Goal: Information Seeking & Learning: Learn about a topic

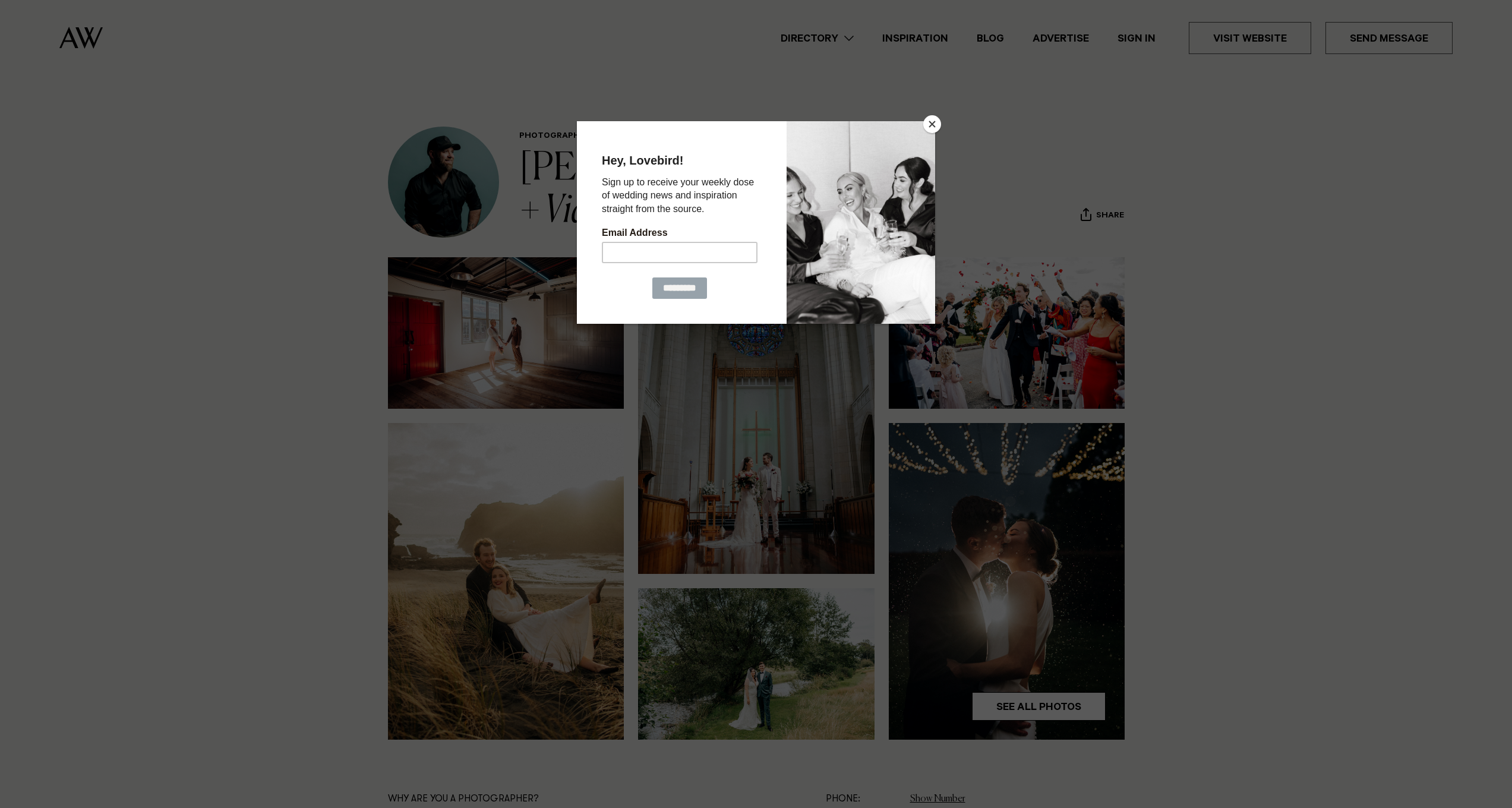
click at [930, 126] on button "Close" at bounding box center [932, 124] width 18 height 18
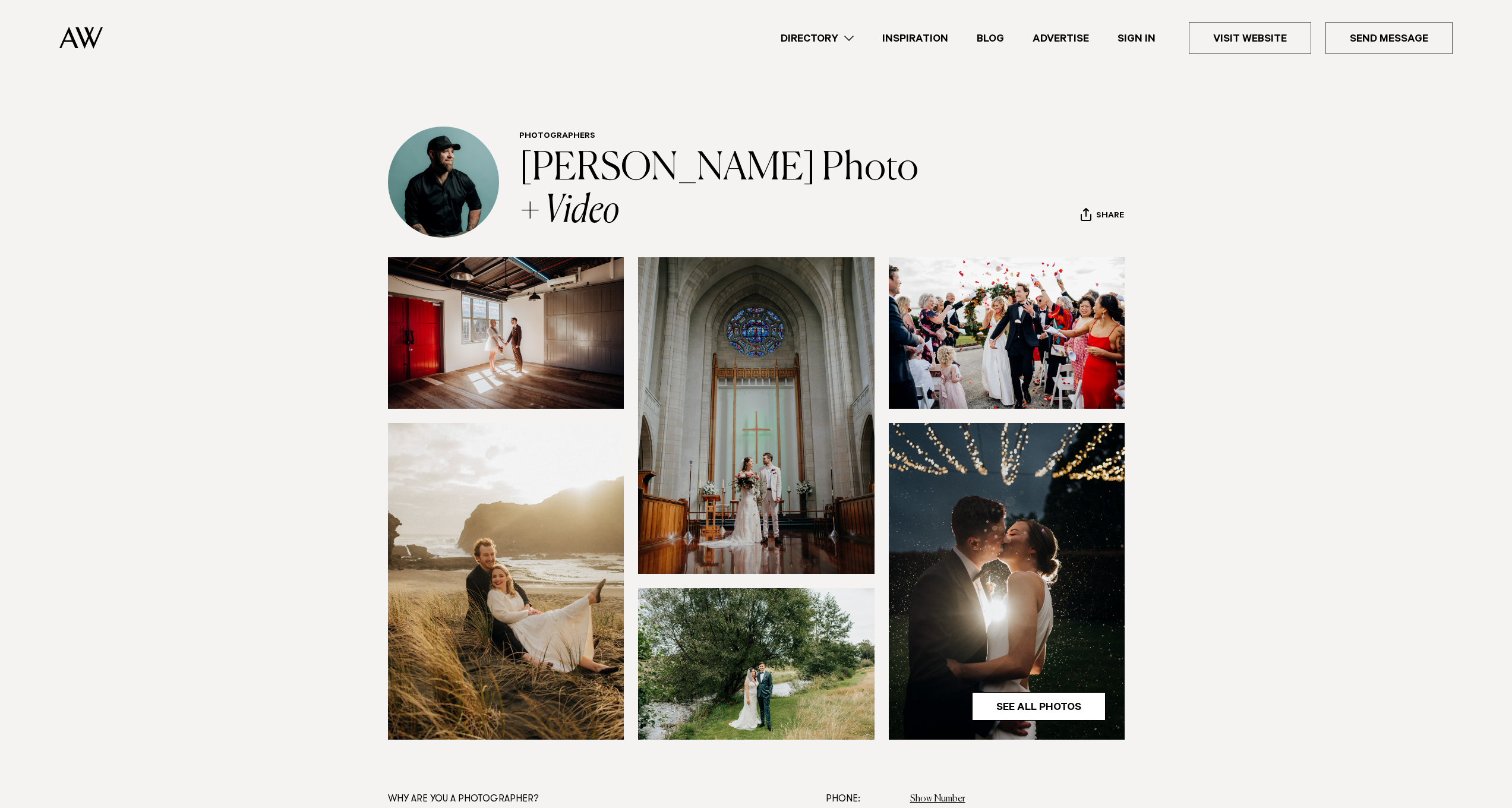
click at [86, 44] on img at bounding box center [81, 37] width 44 height 22
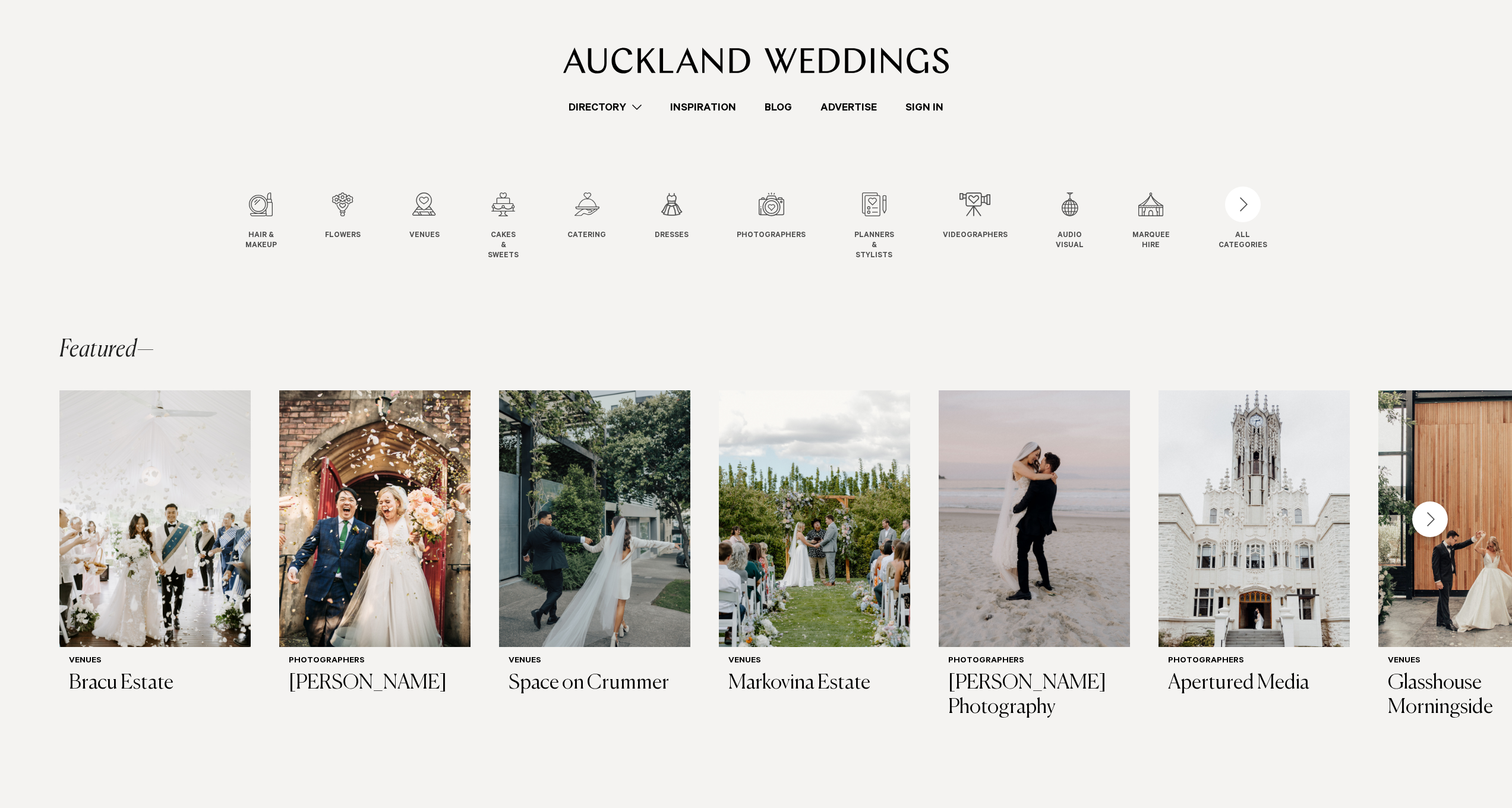
click at [1431, 518] on div "Next slide" at bounding box center [1430, 519] width 35 height 35
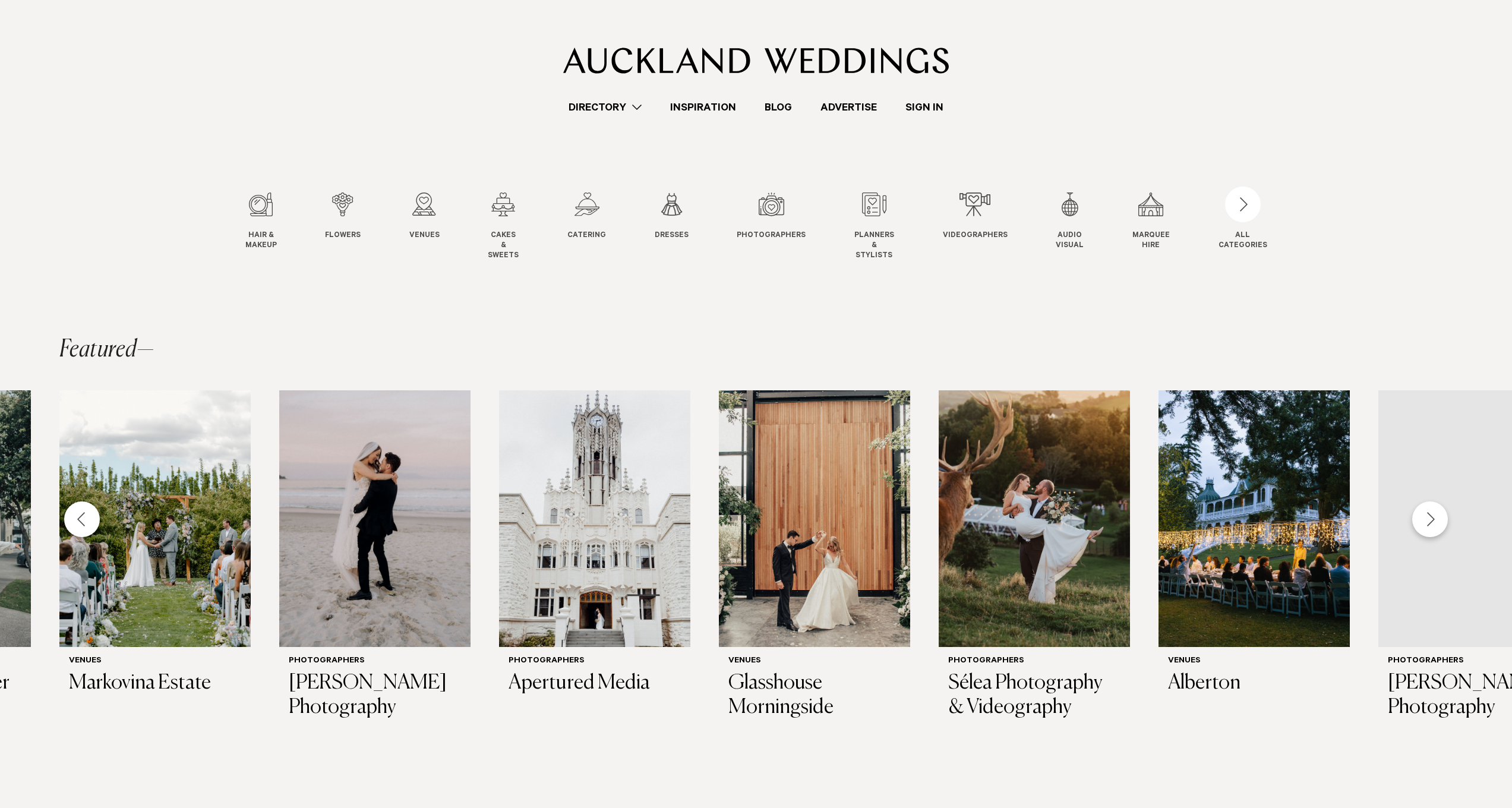
click at [1431, 518] on div "Next slide" at bounding box center [1430, 519] width 35 height 35
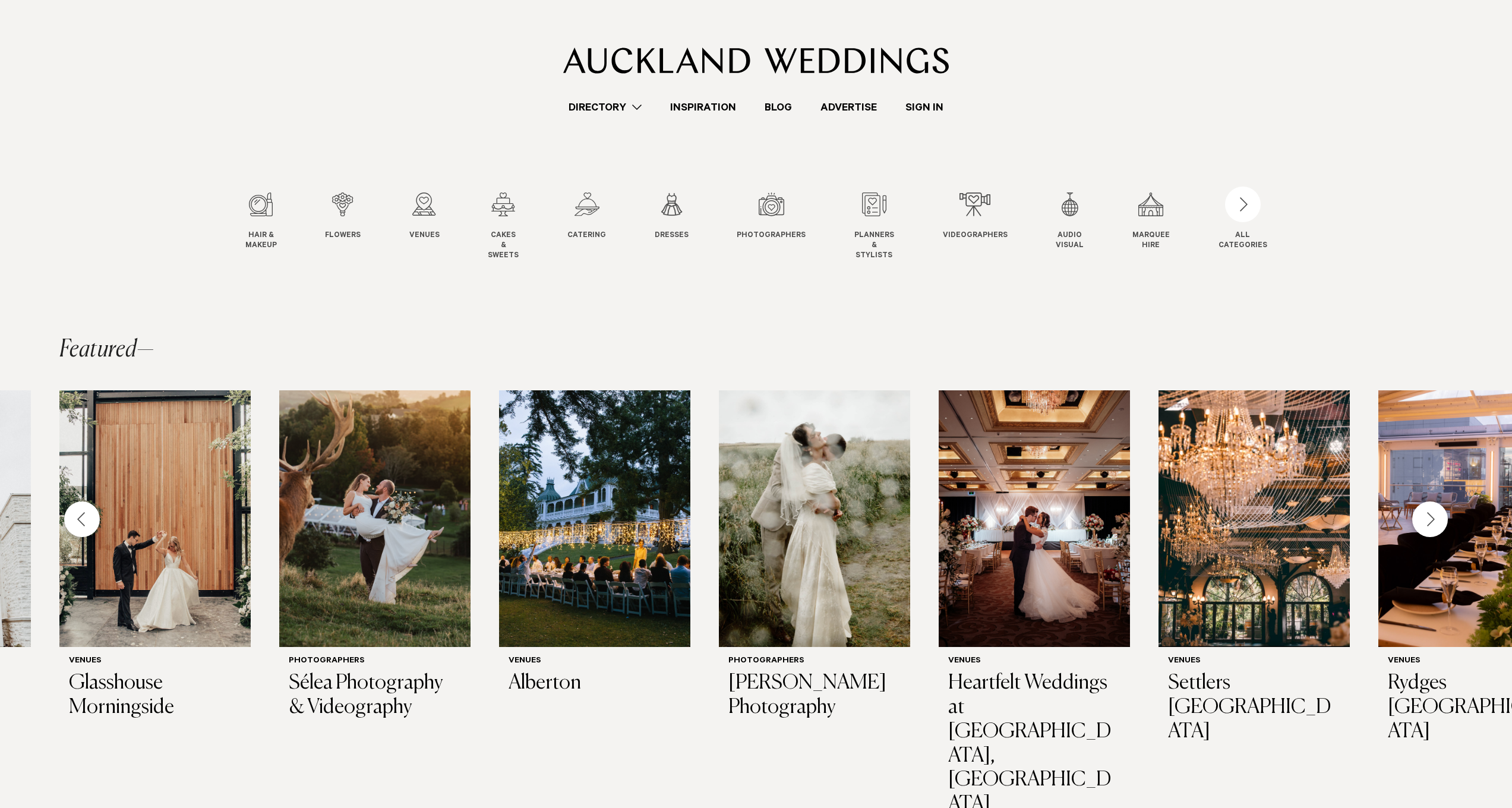
click at [1431, 518] on div "Next slide" at bounding box center [1430, 519] width 35 height 35
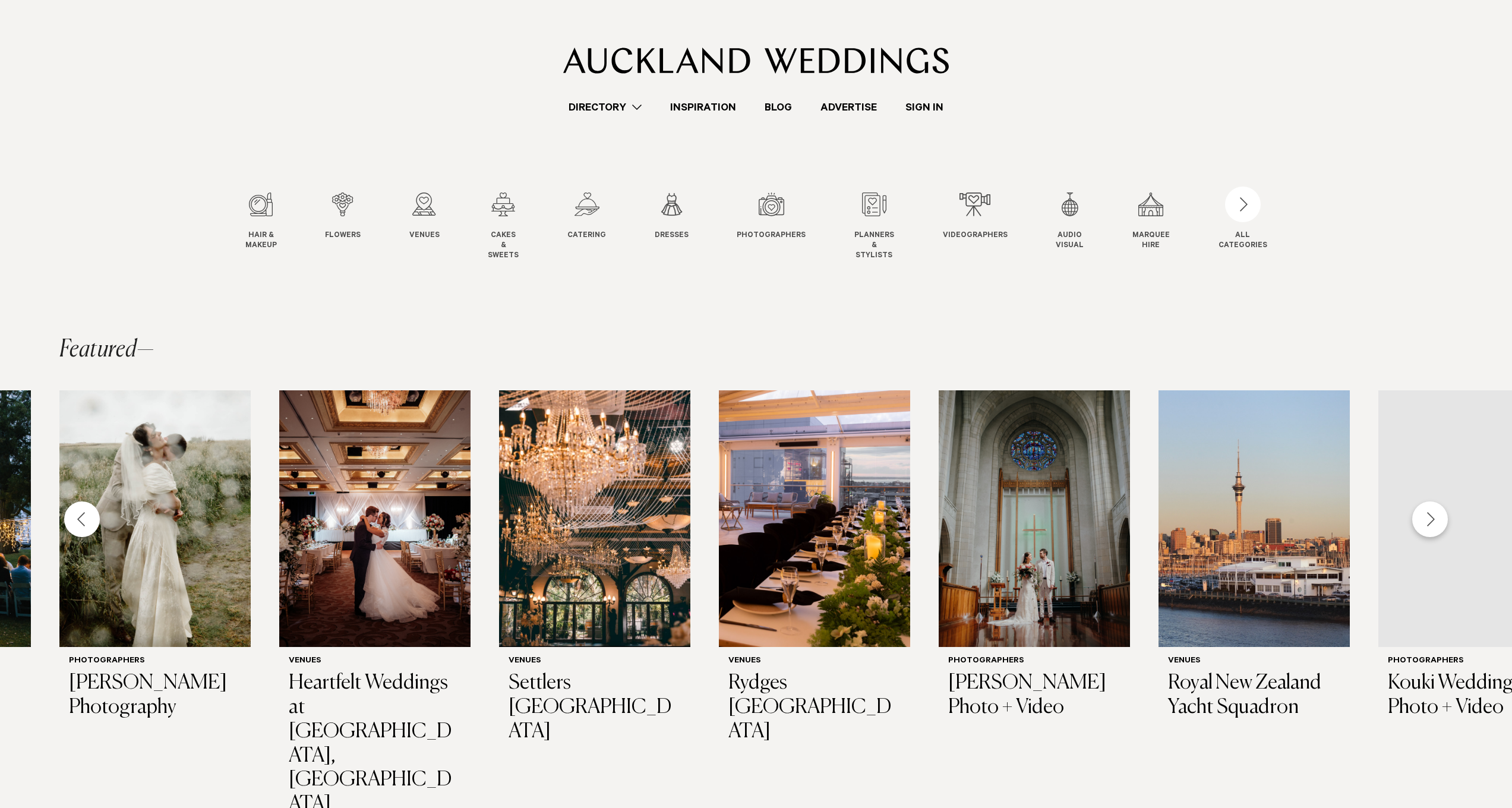
click at [1432, 518] on div "Next slide" at bounding box center [1430, 519] width 35 height 35
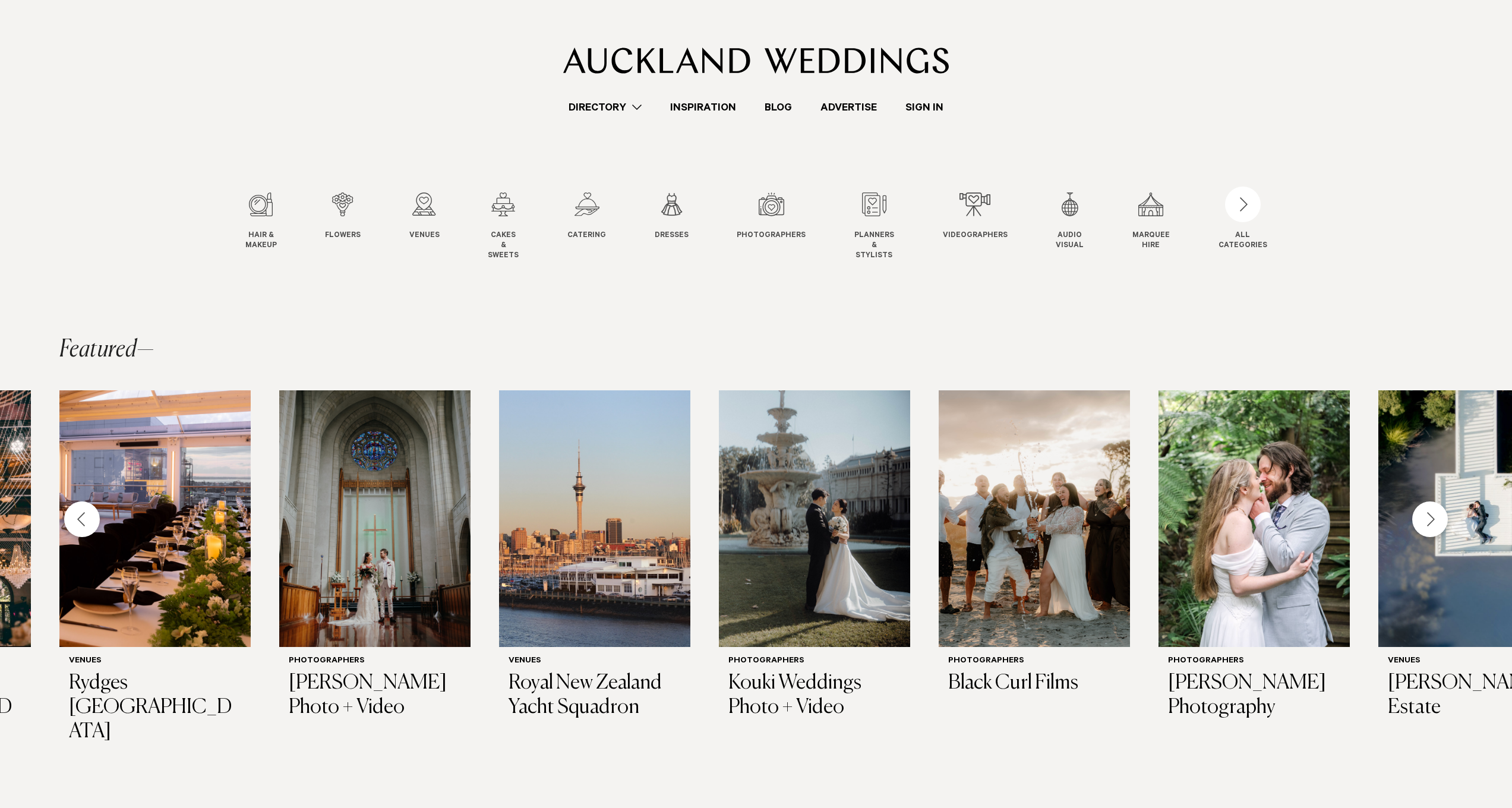
click at [1431, 519] on div "Next slide" at bounding box center [1430, 519] width 35 height 35
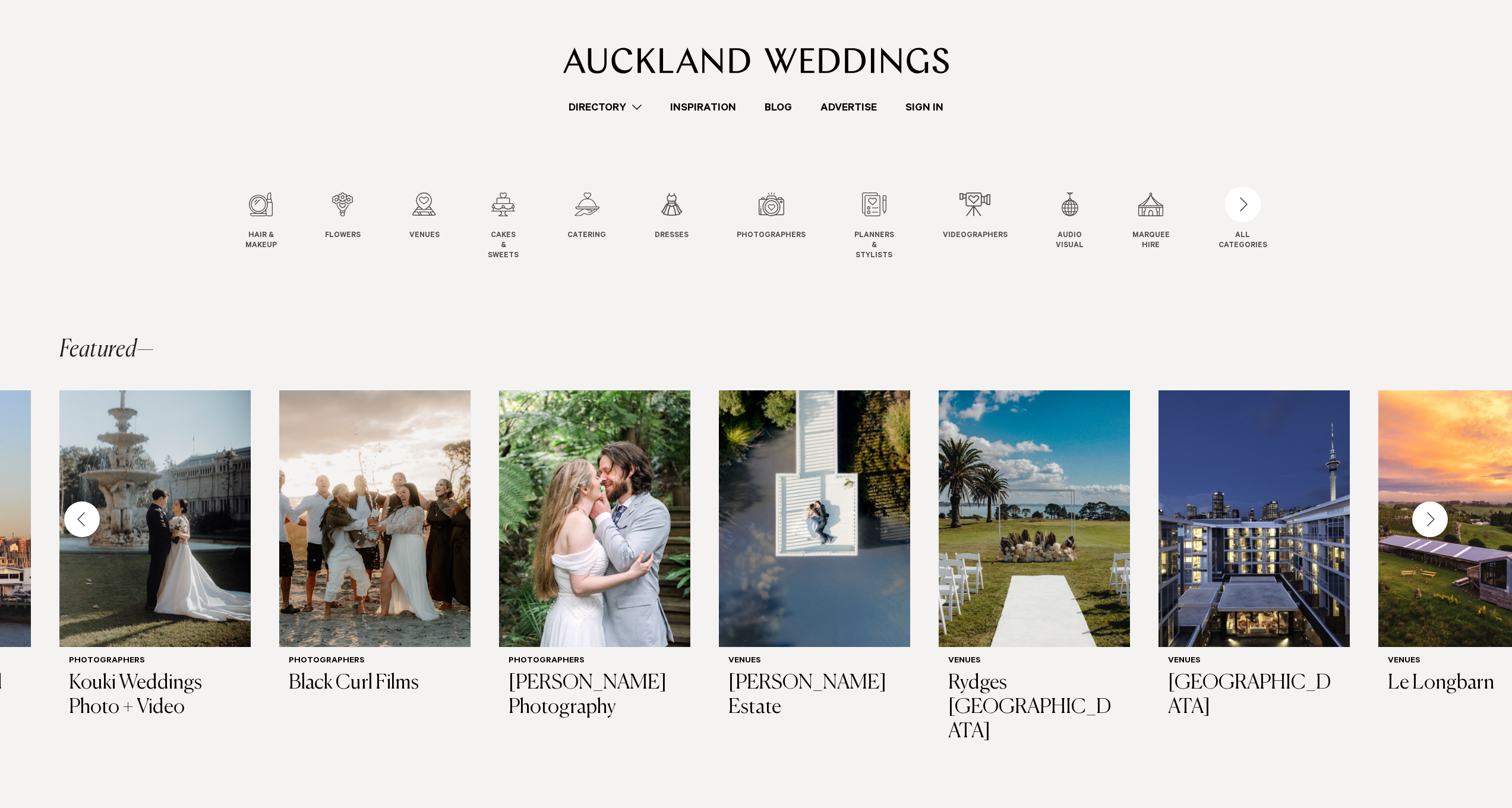
click at [1431, 519] on div "Next slide" at bounding box center [1430, 519] width 35 height 35
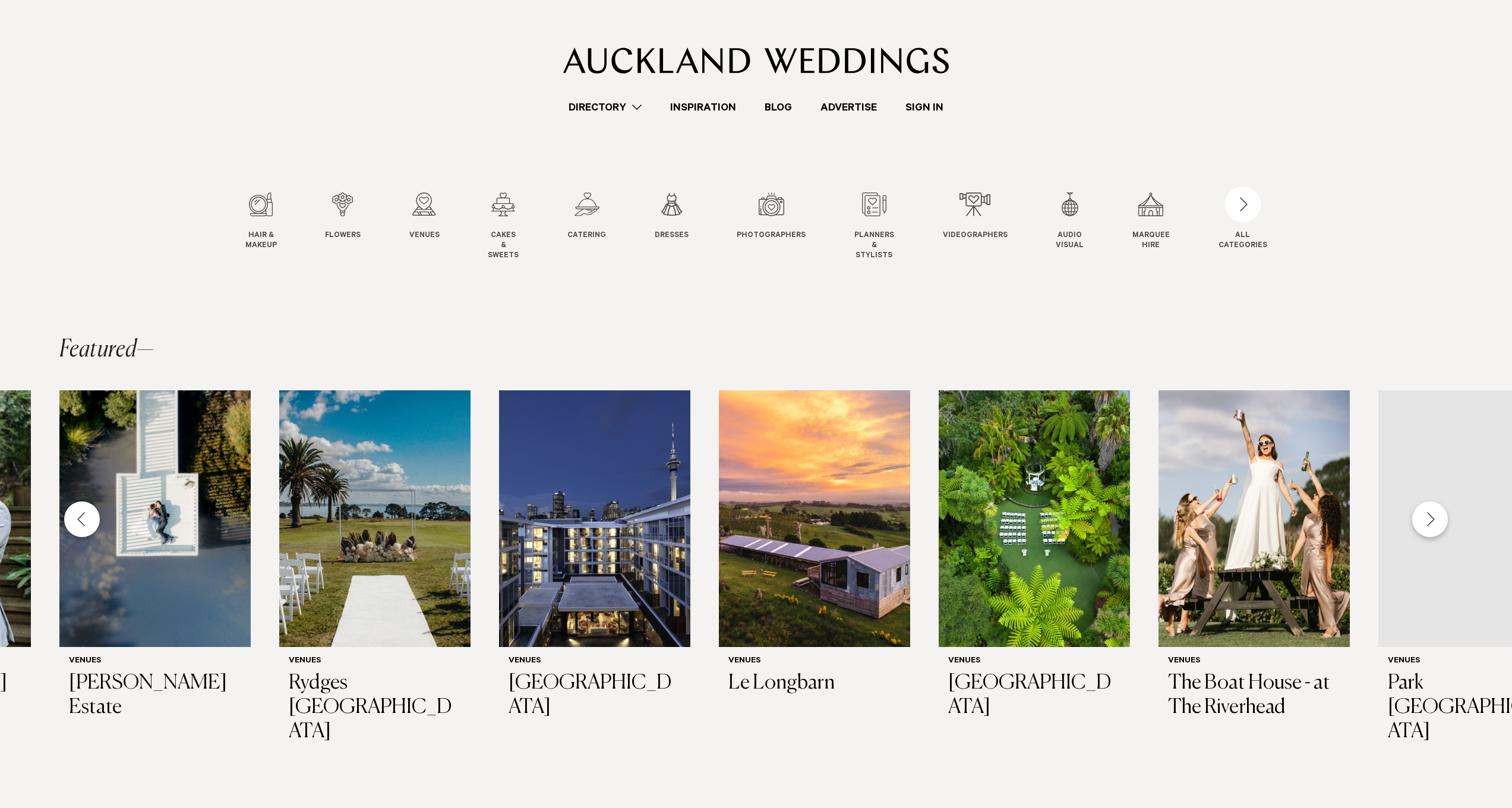
click at [1431, 519] on div "Next slide" at bounding box center [1430, 519] width 35 height 35
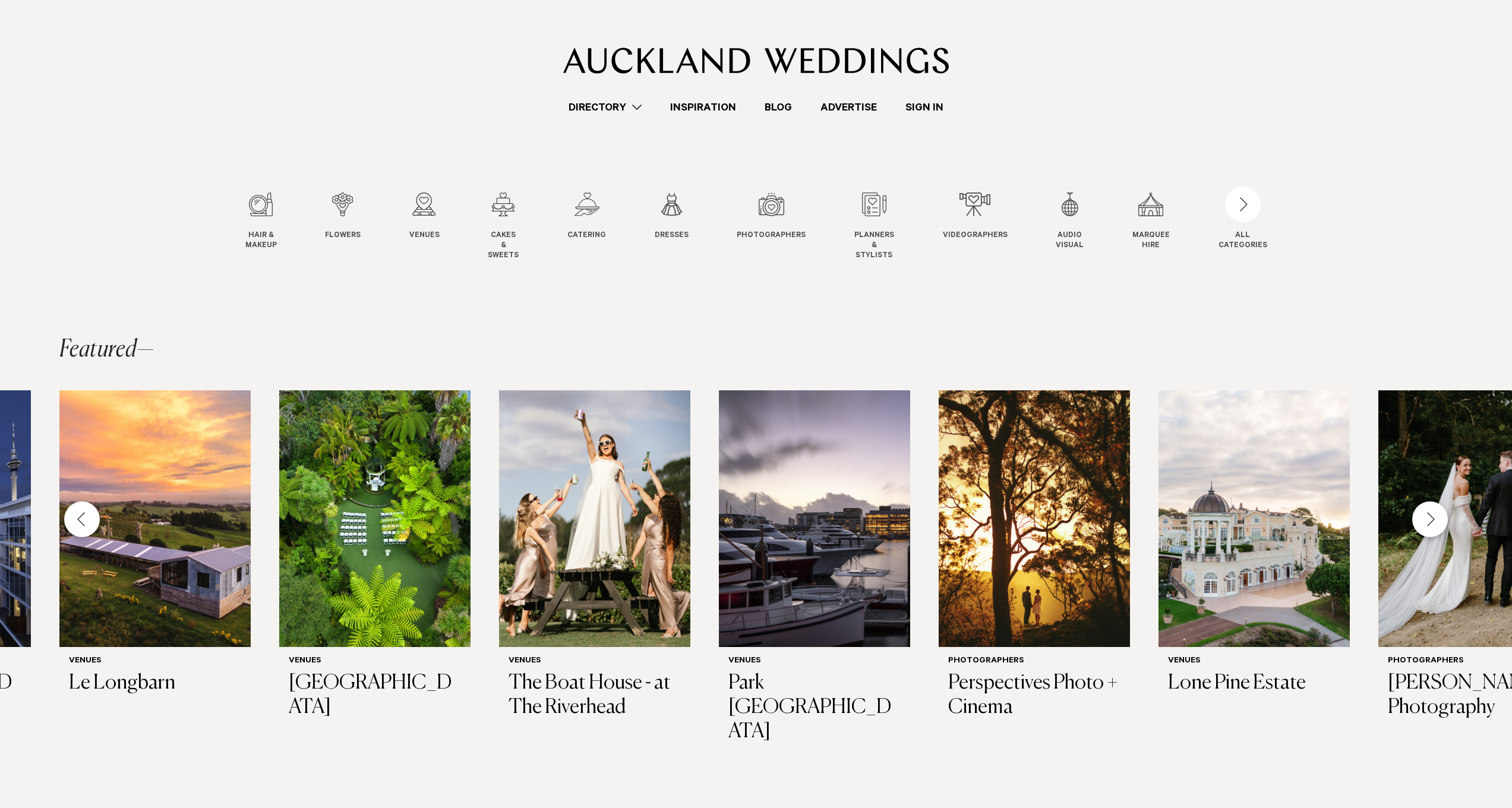
click at [1431, 519] on div "Next slide" at bounding box center [1430, 519] width 35 height 35
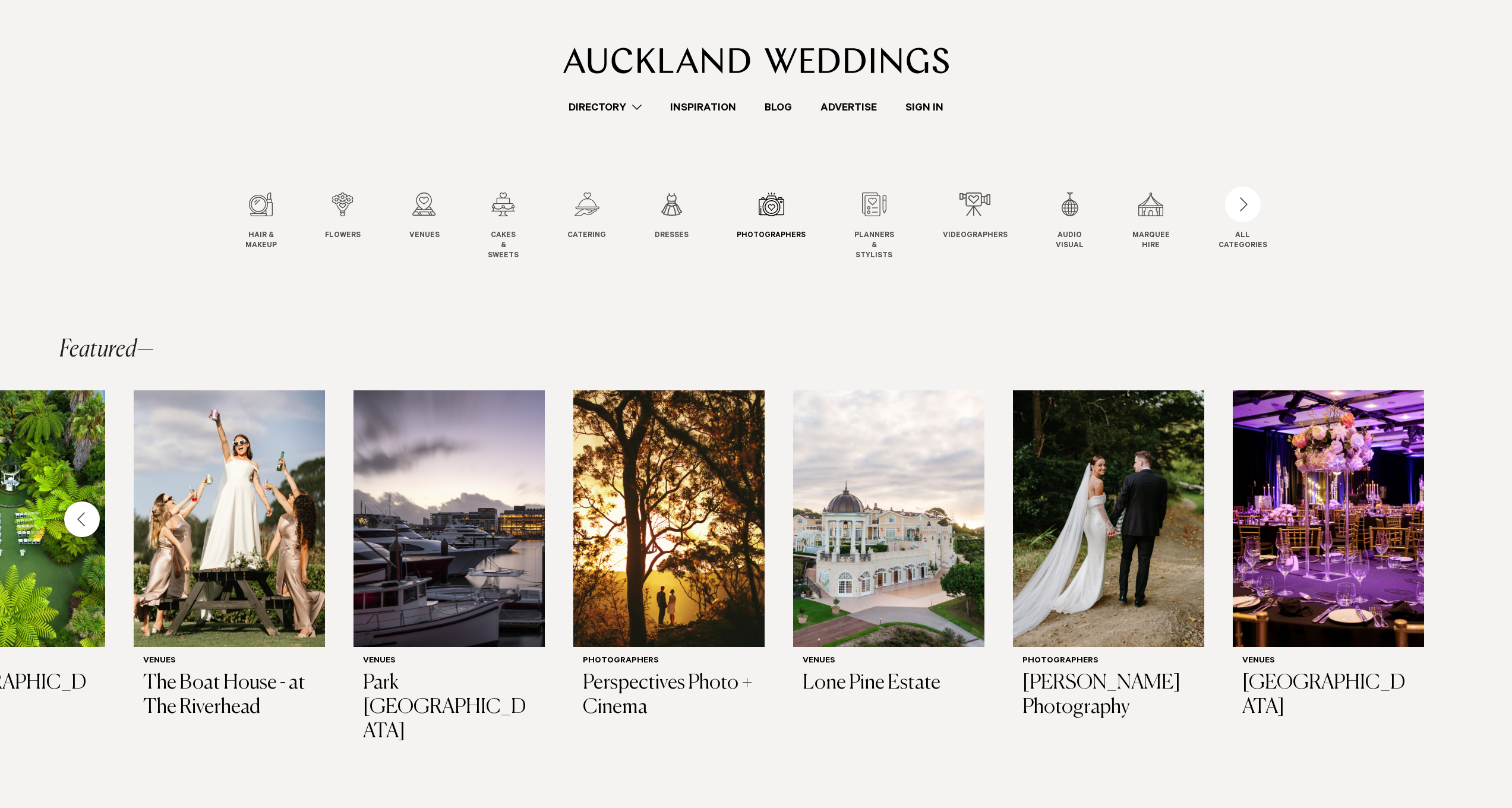
click at [771, 227] on link "Photographers Photo" at bounding box center [771, 217] width 69 height 49
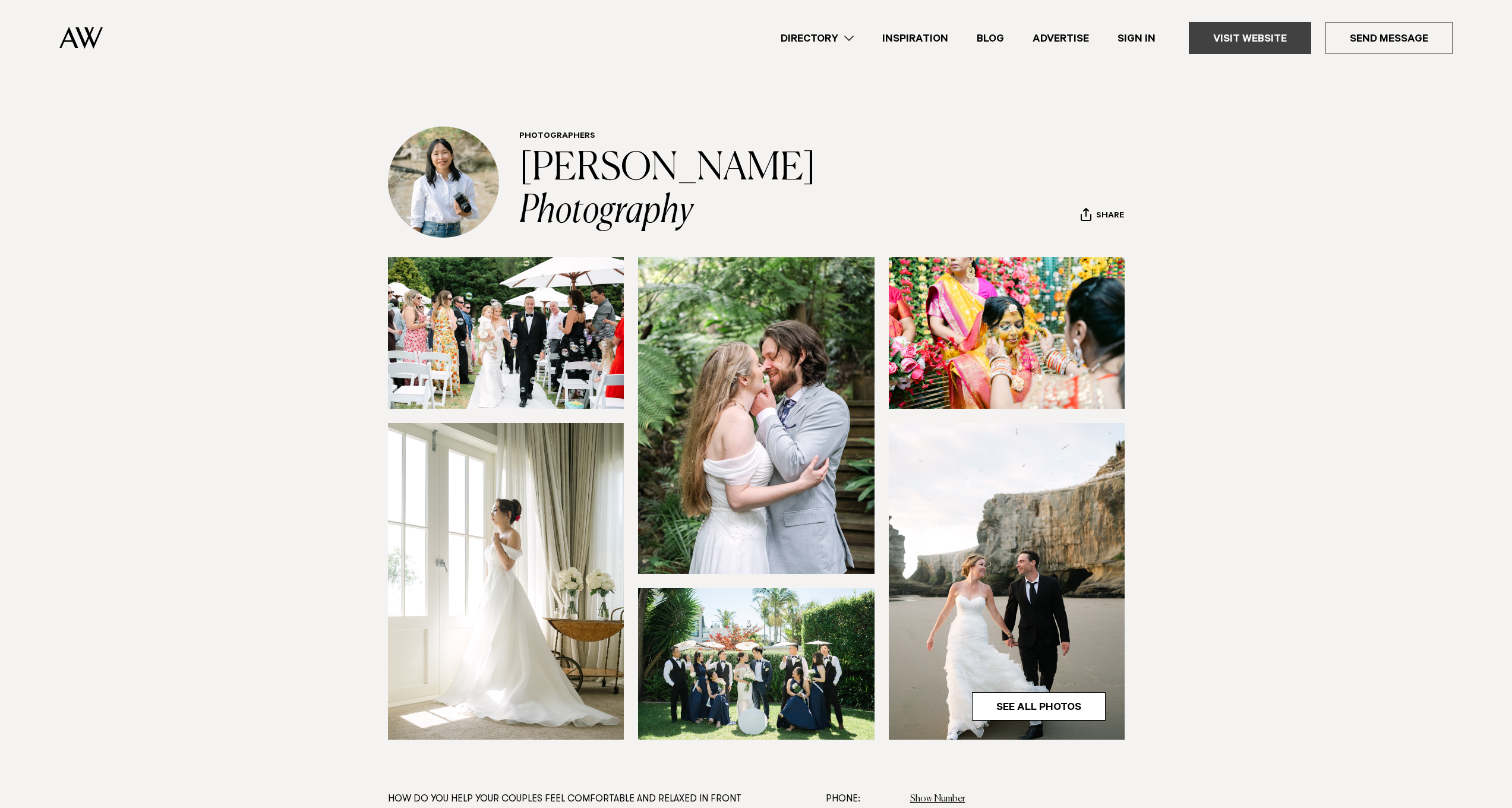
click at [1241, 47] on link "Visit Website" at bounding box center [1250, 38] width 122 height 32
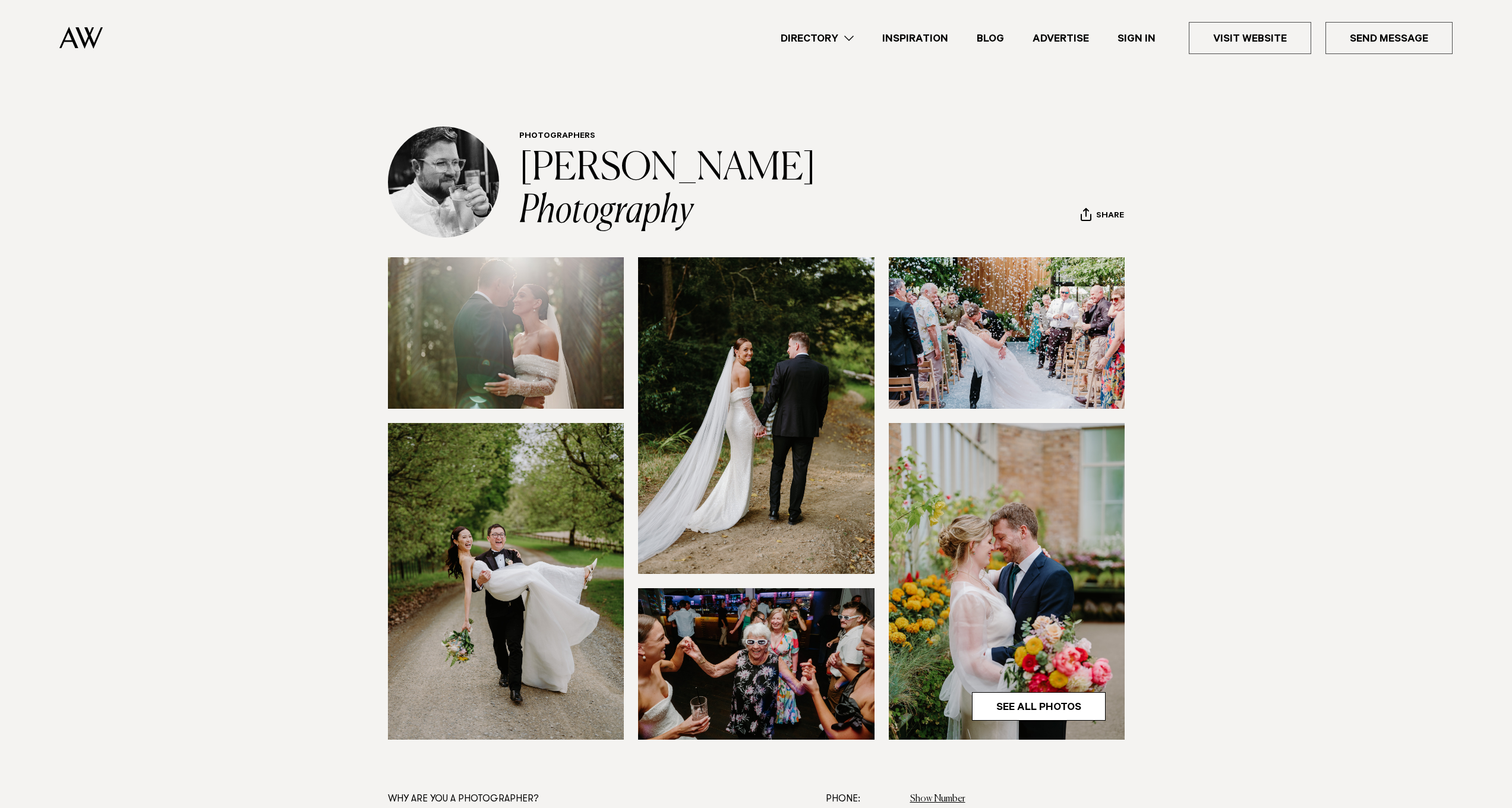
click at [582, 1] on div "Directory Hair & Makeup Flowers Venues Cakes & Sweets" at bounding box center [782, 38] width 1340 height 76
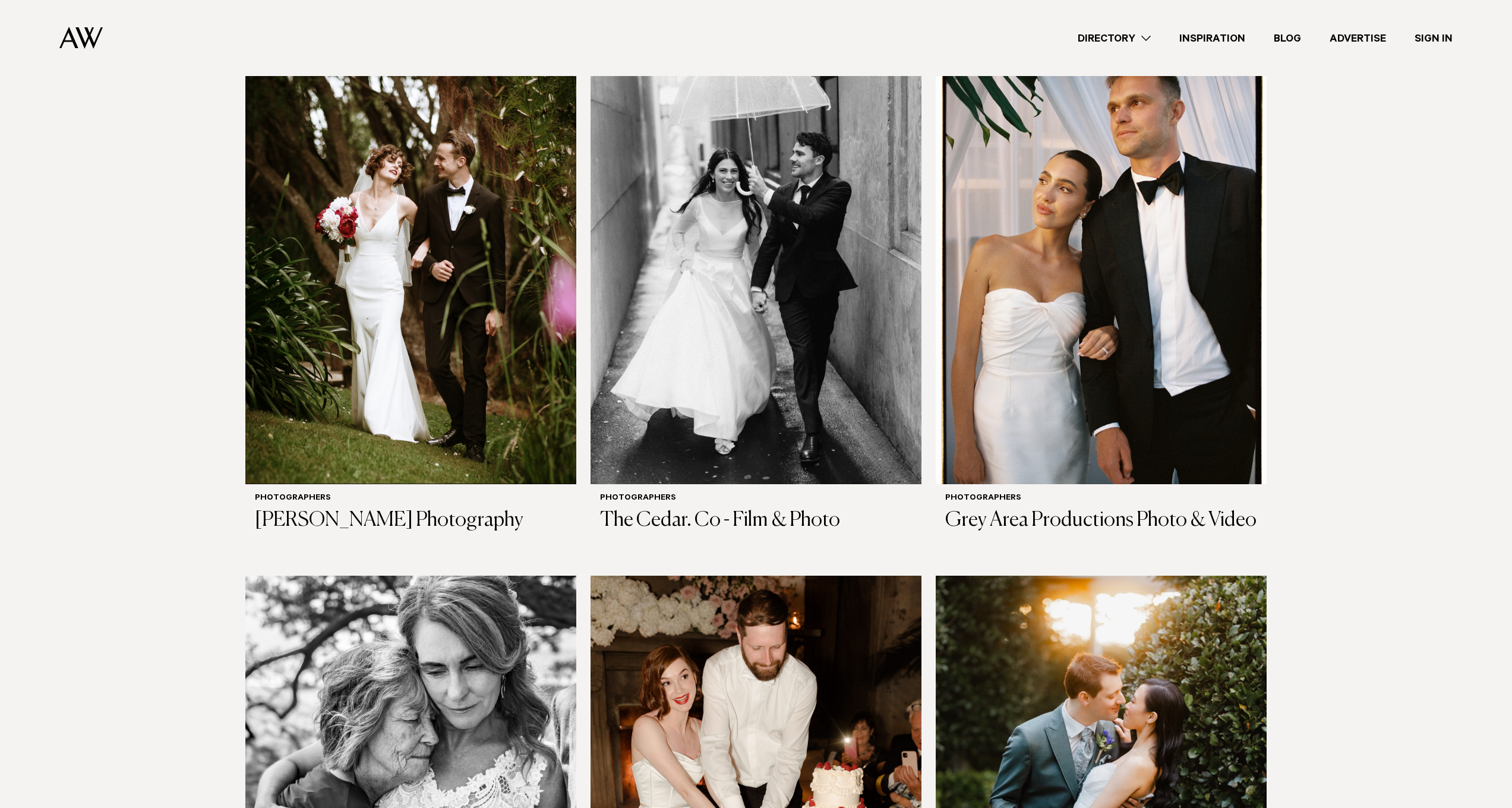
scroll to position [4111, 0]
